Goal: Find specific page/section: Find specific page/section

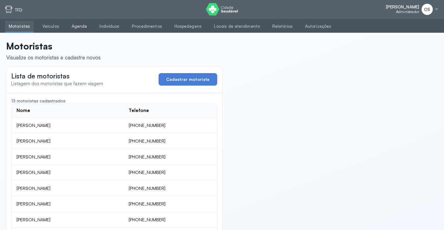
click at [77, 28] on link "Agenda" at bounding box center [79, 26] width 23 height 10
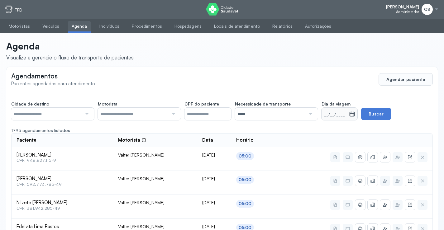
click at [86, 113] on div at bounding box center [86, 114] width 8 height 12
drag, startPoint x: 67, startPoint y: 143, endPoint x: 79, endPoint y: 134, distance: 15.5
click at [173, 112] on div at bounding box center [172, 114] width 8 height 12
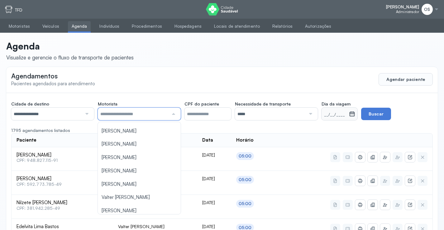
scroll to position [94, 0]
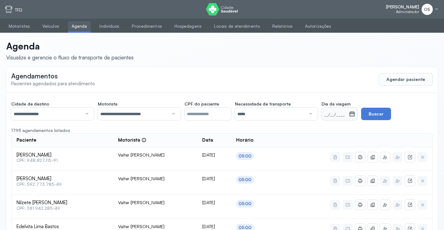
click at [331, 113] on small "__/__/____" at bounding box center [335, 115] width 22 height 6
click at [321, 115] on div "**********" at bounding box center [221, 109] width 421 height 22
click at [337, 117] on small "__/__/____" at bounding box center [335, 115] width 22 height 6
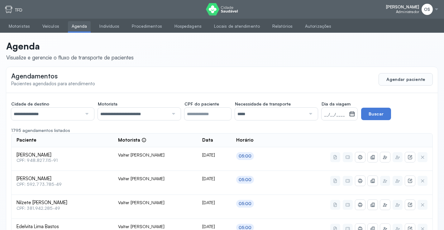
click at [354, 116] on icon at bounding box center [352, 114] width 6 height 6
click at [354, 115] on icon at bounding box center [352, 114] width 6 height 6
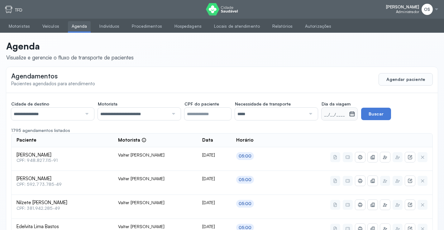
click at [307, 116] on div "*****" at bounding box center [276, 114] width 83 height 12
click at [383, 114] on button "Buscar" at bounding box center [369, 114] width 30 height 12
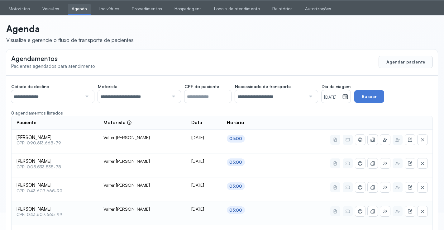
scroll to position [0, 0]
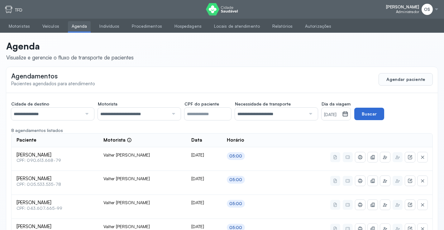
click at [384, 115] on button "Buscar" at bounding box center [369, 114] width 30 height 12
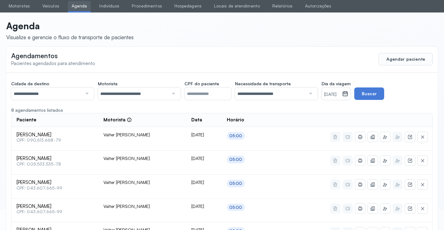
scroll to position [31, 0]
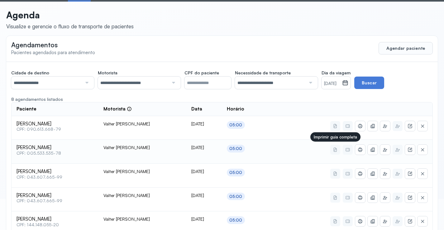
click at [337, 151] on icon at bounding box center [335, 149] width 5 height 5
click at [335, 146] on button at bounding box center [335, 150] width 10 height 10
click at [335, 149] on button at bounding box center [335, 150] width 10 height 10
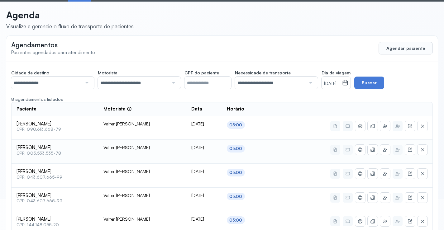
click at [335, 149] on icon at bounding box center [335, 149] width 5 height 5
click at [336, 149] on icon at bounding box center [335, 149] width 5 height 5
click at [335, 176] on icon at bounding box center [335, 174] width 3 height 4
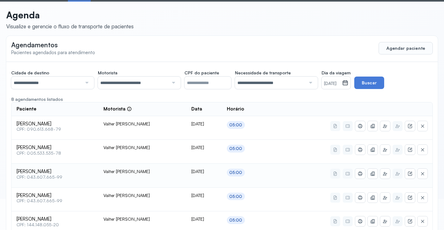
click at [335, 176] on icon at bounding box center [335, 174] width 3 height 4
click at [336, 173] on icon at bounding box center [335, 174] width 3 height 4
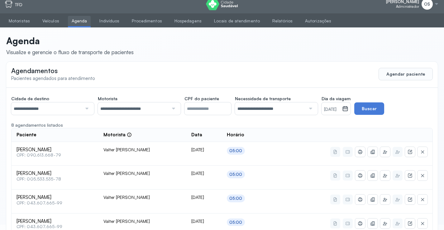
scroll to position [0, 0]
